Goal: Task Accomplishment & Management: Complete application form

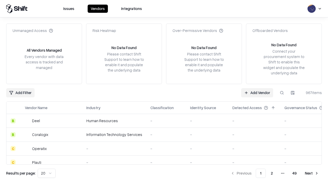
click at [257, 93] on link "Add Vendor" at bounding box center [257, 92] width 32 height 9
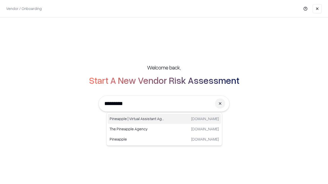
click at [164, 119] on div "Pineapple | Virtual Assistant Agency [DOMAIN_NAME]" at bounding box center [163, 119] width 113 height 10
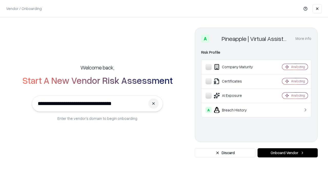
type input "**********"
click at [287, 153] on button "Onboard Vendor" at bounding box center [287, 152] width 60 height 9
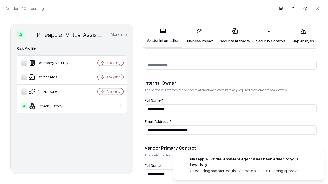
scroll to position [265, 0]
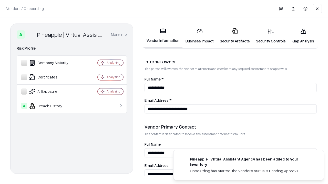
click at [199, 36] on link "Business Impact" at bounding box center [199, 36] width 34 height 24
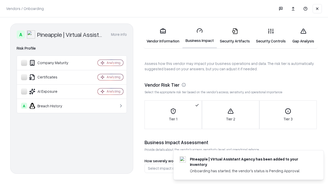
click at [303, 36] on link "Gap Analysis" at bounding box center [302, 36] width 29 height 24
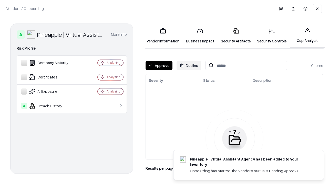
click at [159, 66] on button "Approve" at bounding box center [158, 65] width 27 height 9
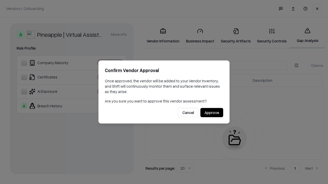
click at [211, 113] on button "Approve" at bounding box center [211, 112] width 23 height 9
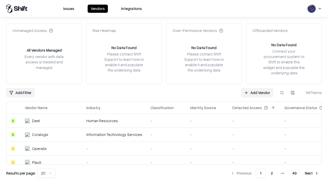
type input "**********"
click at [257, 93] on link "Add Vendor" at bounding box center [257, 92] width 32 height 9
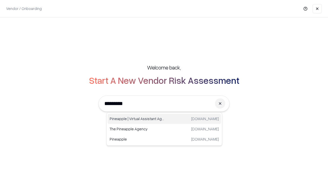
click at [164, 119] on div "Pineapple | Virtual Assistant Agency [DOMAIN_NAME]" at bounding box center [163, 119] width 113 height 10
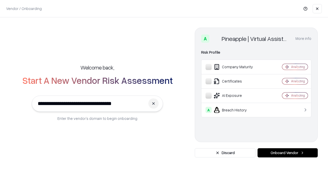
type input "**********"
click at [287, 153] on button "Onboard Vendor" at bounding box center [287, 152] width 60 height 9
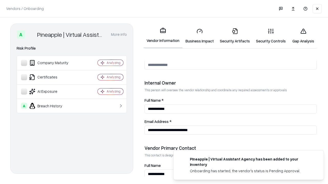
scroll to position [265, 0]
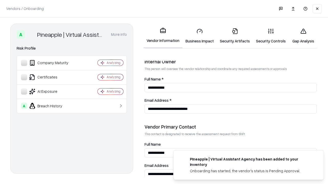
click at [303, 36] on link "Gap Analysis" at bounding box center [302, 36] width 29 height 24
